Goal: Find specific page/section: Find specific page/section

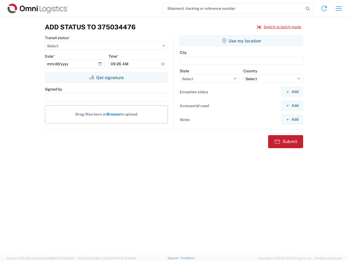
click at [233, 8] on input "search" at bounding box center [233, 8] width 141 height 10
click at [307, 9] on icon at bounding box center [308, 9] width 8 height 8
click at [324, 8] on icon at bounding box center [323, 8] width 9 height 9
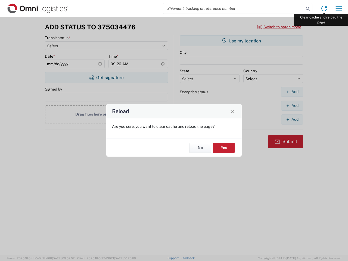
click at [338, 8] on div "Reload Are you sure, you want to clear cache and reload the page? No Yes" at bounding box center [174, 130] width 348 height 261
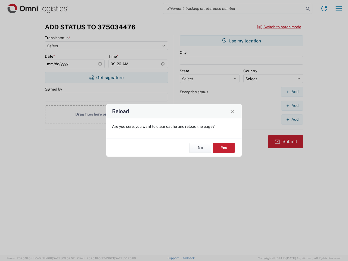
click at [279, 27] on div "Reload Are you sure, you want to clear cache and reload the page? No Yes" at bounding box center [174, 130] width 348 height 261
click at [106, 77] on div "Reload Are you sure, you want to clear cache and reload the page? No Yes" at bounding box center [174, 130] width 348 height 261
click at [241, 41] on div "Reload Are you sure, you want to clear cache and reload the page? No Yes" at bounding box center [174, 130] width 348 height 261
click at [292, 92] on div "Reload Are you sure, you want to clear cache and reload the page? No Yes" at bounding box center [174, 130] width 348 height 261
click at [292, 105] on div "Reload Are you sure, you want to clear cache and reload the page? No Yes" at bounding box center [174, 130] width 348 height 261
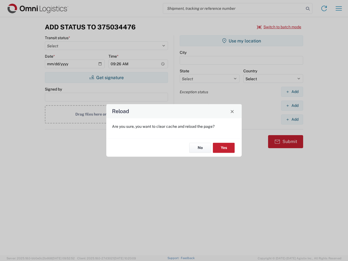
click at [292, 119] on div "Reload Are you sure, you want to clear cache and reload the page? No Yes" at bounding box center [174, 130] width 348 height 261
